Goal: Communication & Community: Answer question/provide support

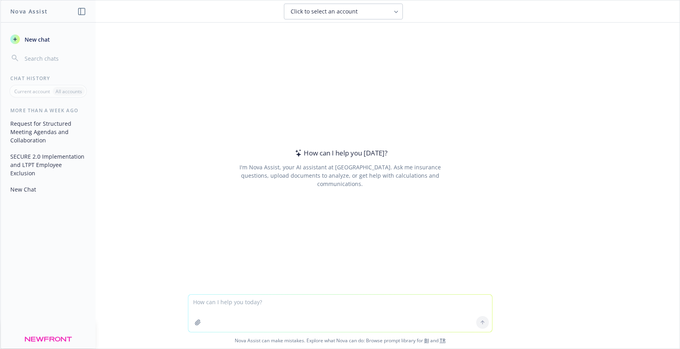
click at [272, 307] on textarea at bounding box center [340, 313] width 304 height 37
click at [346, 302] on textarea "please write them more sternly but professional as Newfront should not be recei…" at bounding box center [340, 313] width 304 height 37
click at [293, 312] on textarea "please write them more sternly but professional as Newfront employees should no…" at bounding box center [340, 313] width 304 height 37
paste textarea "Not sure if you need to remove [PERSON_NAME] and [PERSON_NAME] fully from your …"
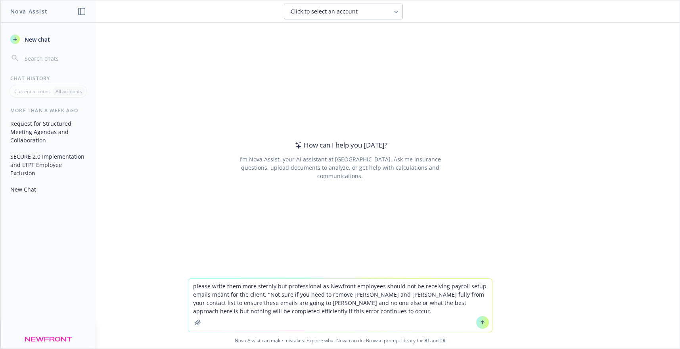
type textarea "please write them more sternly but professional as Newfront employees should no…"
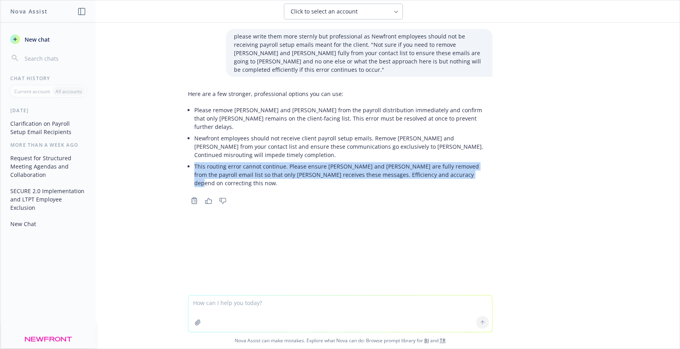
drag, startPoint x: 440, startPoint y: 150, endPoint x: 192, endPoint y: 142, distance: 248.1
click at [194, 162] on p "This routing error cannot continue. Please ensure [PERSON_NAME] and [PERSON_NAM…" at bounding box center [343, 174] width 298 height 25
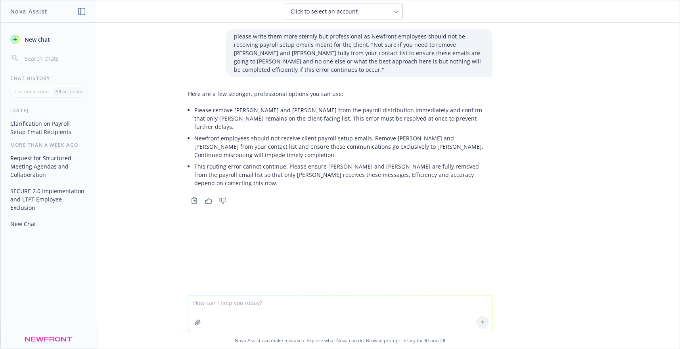
click at [254, 304] on textarea at bounding box center [340, 314] width 304 height 37
type textarea "ok, maybe a bit less [PERSON_NAME] but still direct"
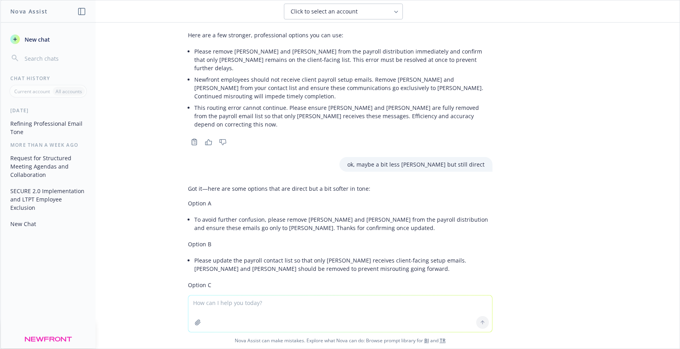
scroll to position [58, 0]
type textarea "0"
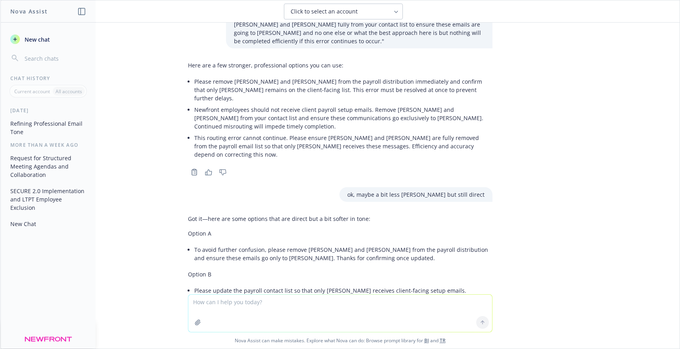
scroll to position [19, 0]
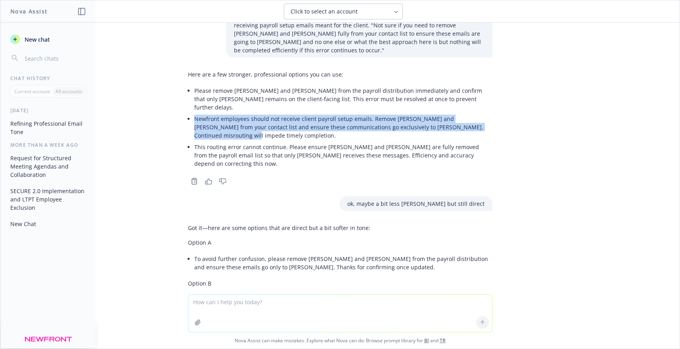
drag, startPoint x: 477, startPoint y: 111, endPoint x: 190, endPoint y: 104, distance: 286.6
click at [194, 115] on p "Newfront employees should not receive client payroll setup emails. Remove [PERS…" at bounding box center [343, 127] width 298 height 25
click at [473, 115] on p "Newfront employees should not receive client payroll setup emails. Remove [PERS…" at bounding box center [343, 127] width 298 height 25
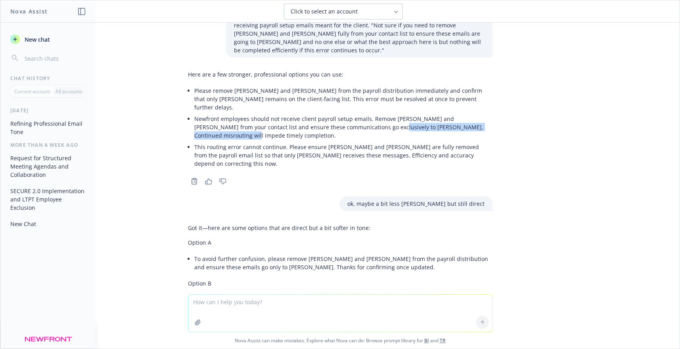
drag, startPoint x: 477, startPoint y: 111, endPoint x: 338, endPoint y: 112, distance: 139.3
click at [338, 115] on p "Newfront employees should not receive client payroll setup emails. Remove [PERS…" at bounding box center [343, 127] width 298 height 25
copy p "Continued misrouting will impede timely completion."
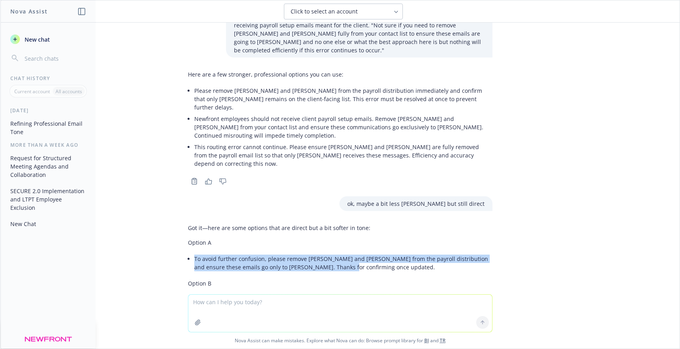
drag, startPoint x: 322, startPoint y: 234, endPoint x: 189, endPoint y: 227, distance: 133.5
click at [194, 253] on li "To avoid further confusion, please remove [PERSON_NAME] and [PERSON_NAME] from …" at bounding box center [343, 263] width 298 height 20
copy li "To avoid further confusion, please remove [PERSON_NAME] and [PERSON_NAME] from …"
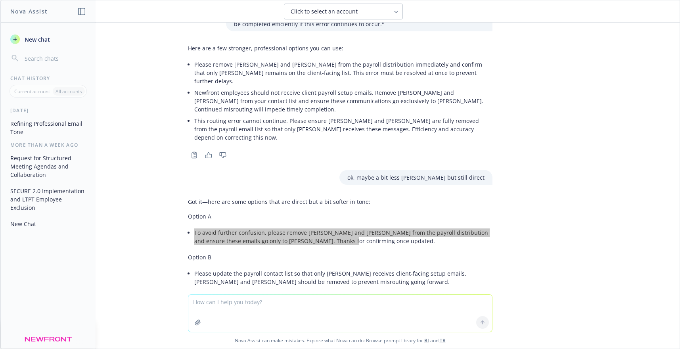
scroll to position [59, 0]
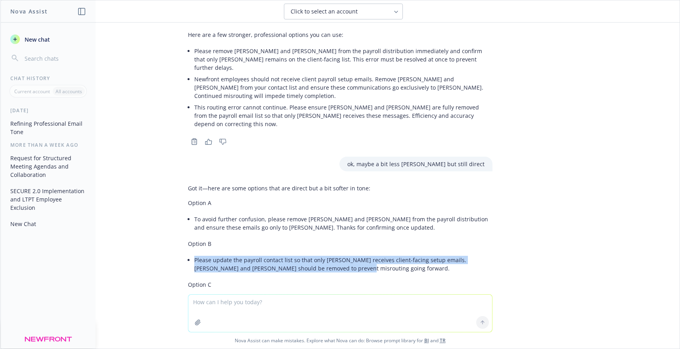
drag, startPoint x: 311, startPoint y: 234, endPoint x: 189, endPoint y: 227, distance: 122.4
click at [194, 254] on li "Please update the payroll contact list so that only [PERSON_NAME] receives clie…" at bounding box center [343, 264] width 298 height 20
copy li "Please update the payroll contact list so that only [PERSON_NAME] receives clie…"
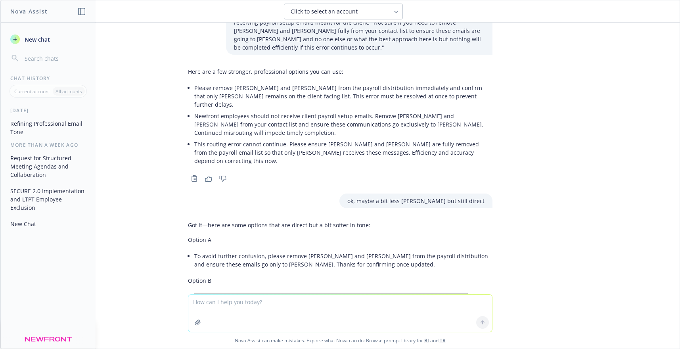
scroll to position [0, 0]
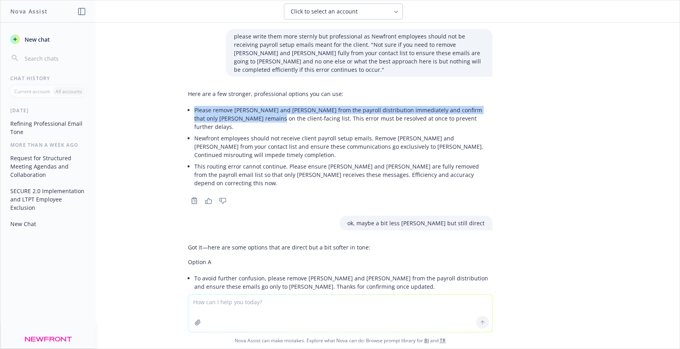
drag, startPoint x: 229, startPoint y: 111, endPoint x: 190, endPoint y: 96, distance: 41.4
click at [194, 104] on li "Please remove [PERSON_NAME] and [PERSON_NAME] from the payroll distribution imm…" at bounding box center [343, 118] width 298 height 28
copy p "Please remove [PERSON_NAME] and [PERSON_NAME] from the payroll distribution imm…"
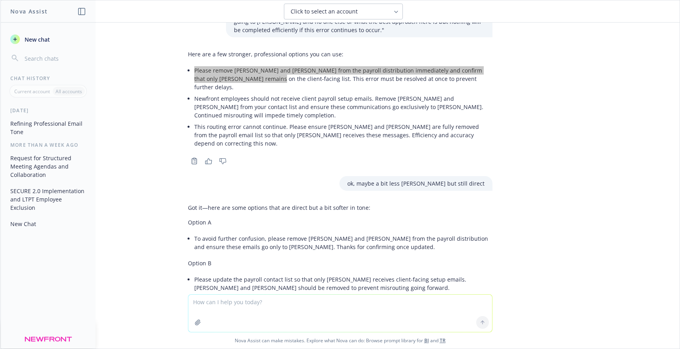
scroll to position [119, 0]
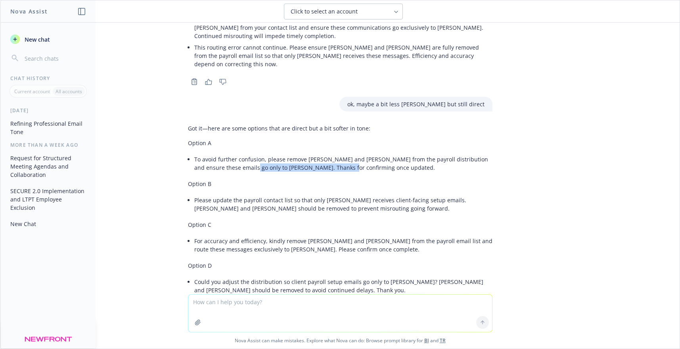
drag, startPoint x: 318, startPoint y: 135, endPoint x: 223, endPoint y: 136, distance: 94.8
click at [223, 154] on li "To avoid further confusion, please remove [PERSON_NAME] and [PERSON_NAME] from …" at bounding box center [343, 164] width 298 height 20
copy li "Thanks for confirming once updated."
click at [247, 302] on textarea at bounding box center [340, 313] width 304 height 37
paste textarea "This is the second email to be addressed incorrectly; continued misrouting will…"
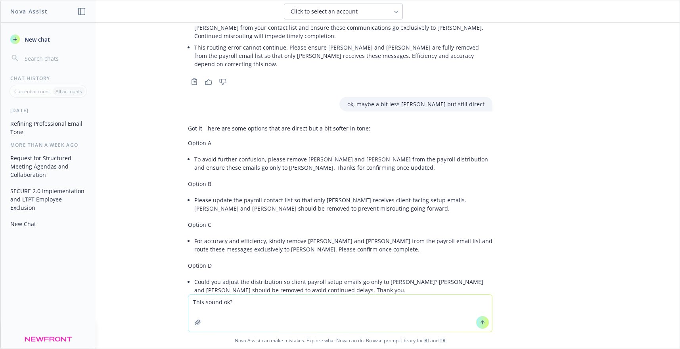
type textarea "This sound ok? This is the second email to be addressed incorrectly; continued …"
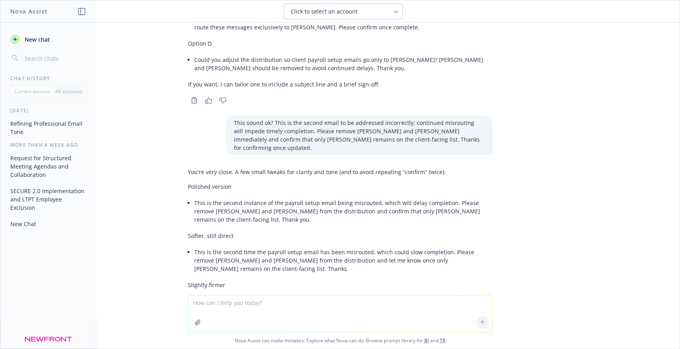
scroll to position [354, 0]
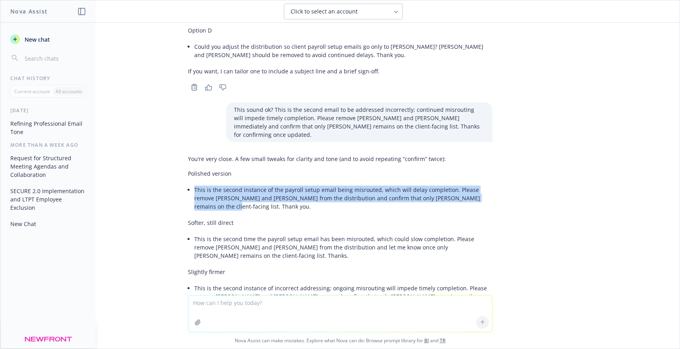
drag, startPoint x: 468, startPoint y: 157, endPoint x: 188, endPoint y: 149, distance: 279.4
click at [194, 184] on li "This is the second instance of the payroll setup email being misrouted, which w…" at bounding box center [343, 198] width 298 height 28
copy li "This is the second instance of the payroll setup email being misrouted, which w…"
